Goal: Communication & Community: Answer question/provide support

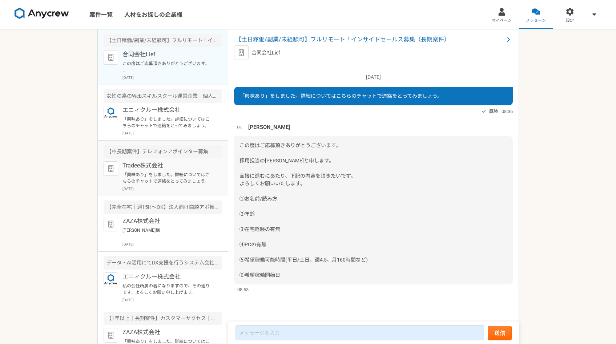
click at [157, 188] on p "[DATE]" at bounding box center [173, 188] width 100 height 5
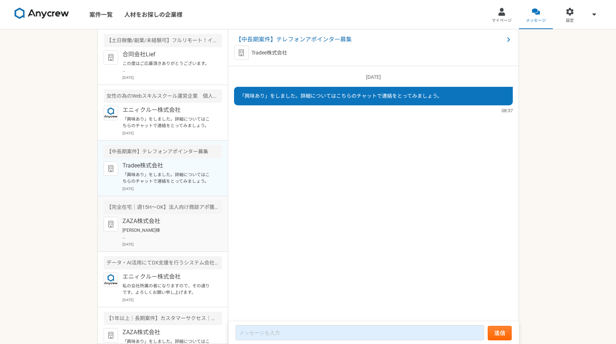
click at [158, 217] on article "【完全在宅｜週15H〜OK】法人向け商談アポ獲得をお願いします！ ZAZA株式会社 maki eihata様 お世話になります。 ZAZA株式会社の[PERS…" at bounding box center [163, 224] width 130 height 56
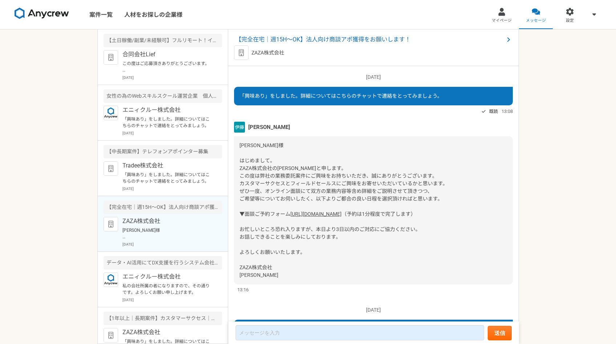
scroll to position [249, 0]
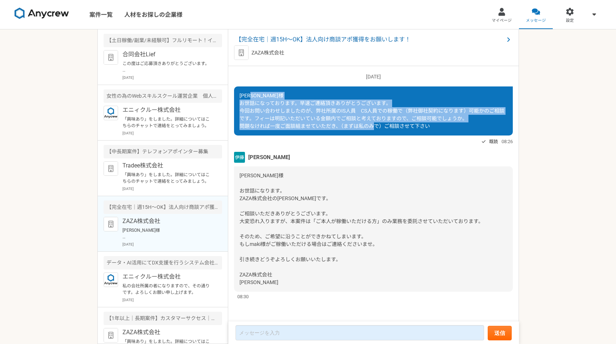
copy span "お世話になっております。早速ご連絡頂きありがとうございます。 今回お問い合わせしましたのが、弊社所属のIS人員　CS人員での稼働で（弊社御社契約になります）可…"
drag, startPoint x: 241, startPoint y: 101, endPoint x: 451, endPoint y: 128, distance: 211.6
click at [451, 128] on div "[PERSON_NAME]様 お世話になっております。早速ご連絡頂きありがとうございます。 今回お問い合わせしましたのが、弊社所属のIS人員　CS人員での稼働…" at bounding box center [373, 111] width 279 height 49
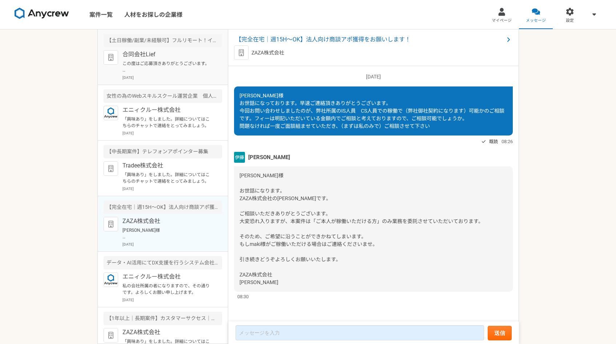
click at [153, 73] on p "この度はご応募頂きありがとうございます。 採用担当の[PERSON_NAME]と申します。 面接に進むにあたり、下記の内容を頂きたいです。 よろしくお願いいた…" at bounding box center [168, 66] width 90 height 13
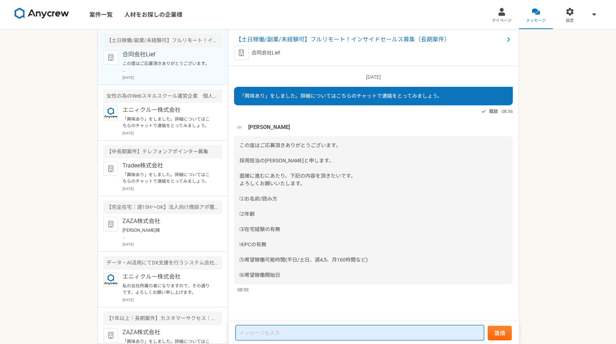
click at [286, 331] on textarea at bounding box center [360, 333] width 249 height 15
type textarea "h"
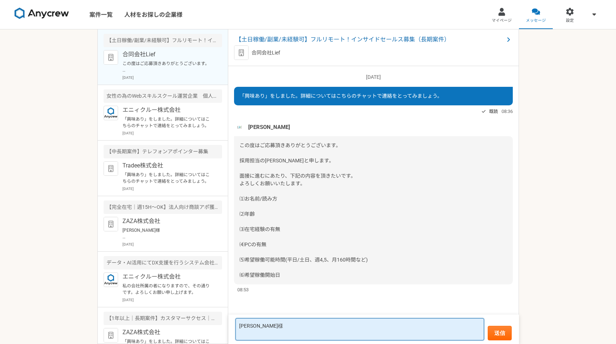
paste textarea "お世話になっております。早速ご連絡頂きありがとうございます。 今回お問い合わせしましたのが、弊社所属のIS人員　CS人員での稼働で（弊社御社契約になります）可…"
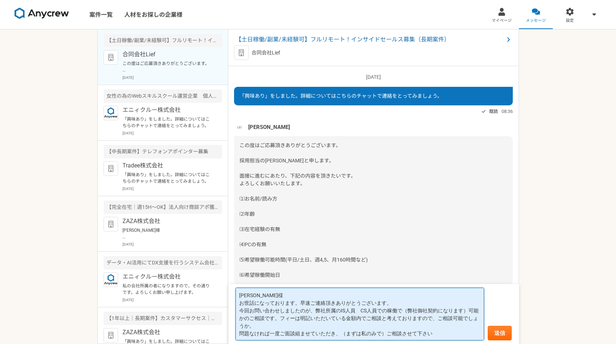
click at [378, 311] on textarea "[PERSON_NAME]様 お世話になっております。早速ご連絡頂きありがとうございます。 今回お問い合わせしましたのが、弊社所属のIS人員　CS人員での稼働…" at bounding box center [360, 314] width 249 height 53
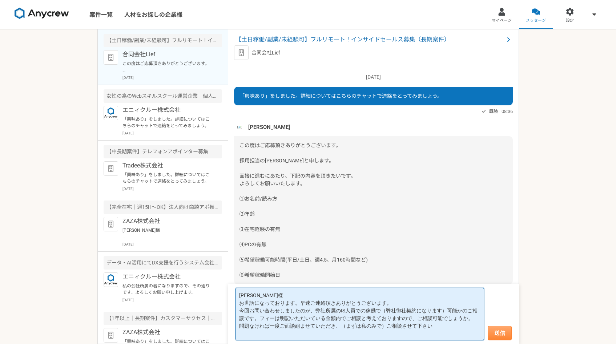
type textarea "[PERSON_NAME]様 お世話になっております。早速ご連絡頂きありがとうございます。 今回お問い合わせしましたのが、弊社所属のIS人員での稼働で（弊社御…"
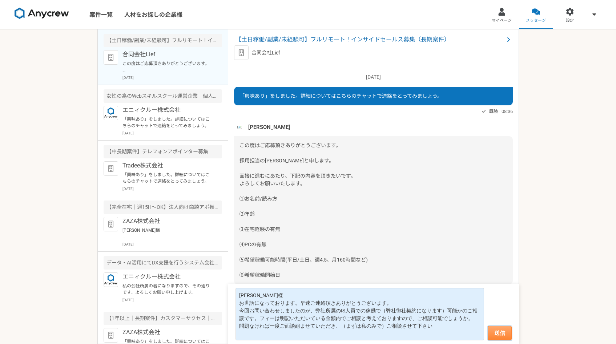
click at [501, 339] on button "送信" at bounding box center [500, 333] width 24 height 15
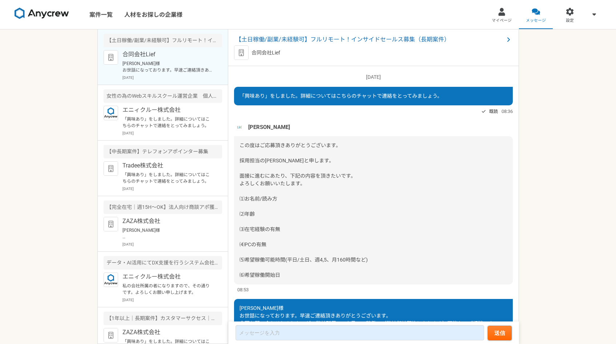
scroll to position [56, 0]
